Goal: Task Accomplishment & Management: Use online tool/utility

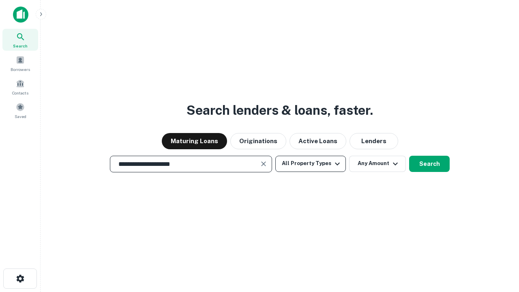
type input "**********"
click at [310, 163] on button "All Property Types" at bounding box center [310, 164] width 71 height 16
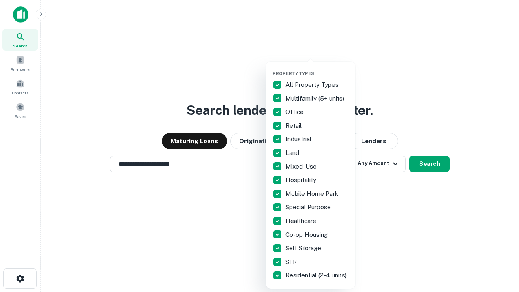
click at [317, 68] on button "button" at bounding box center [316, 68] width 89 height 0
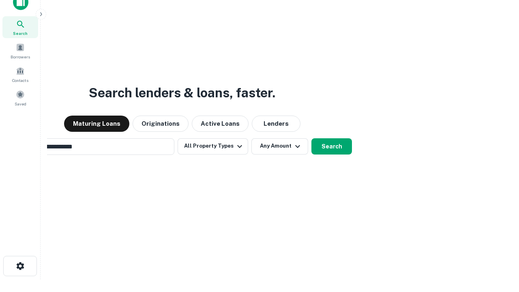
scroll to position [13, 0]
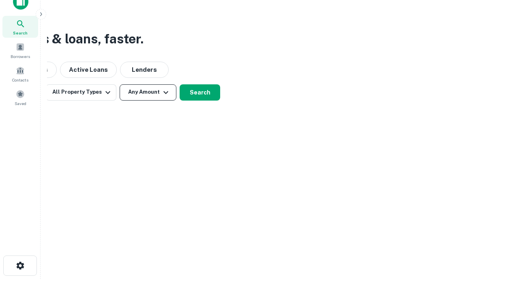
click at [148, 92] on button "Any Amount" at bounding box center [148, 92] width 57 height 16
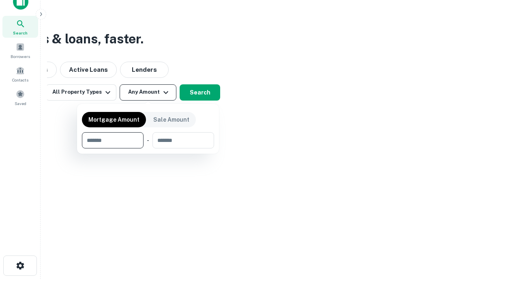
type input "*******"
click at [148, 148] on button "button" at bounding box center [148, 148] width 132 height 0
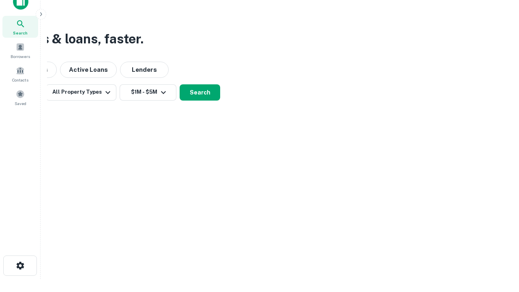
scroll to position [13, 0]
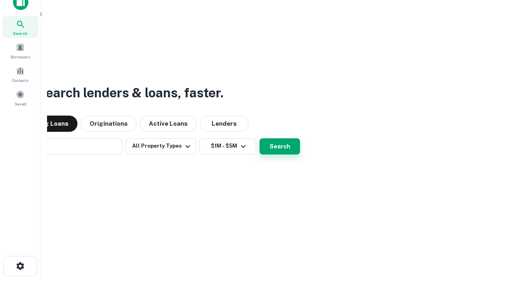
click at [259, 138] on button "Search" at bounding box center [279, 146] width 41 height 16
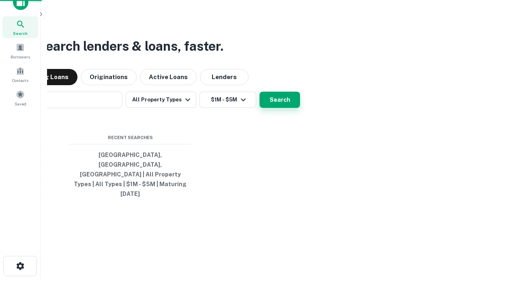
scroll to position [13, 0]
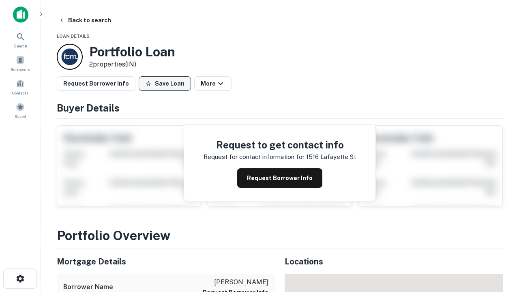
click at [165, 83] on button "Save Loan" at bounding box center [165, 83] width 52 height 15
